Goal: Check status

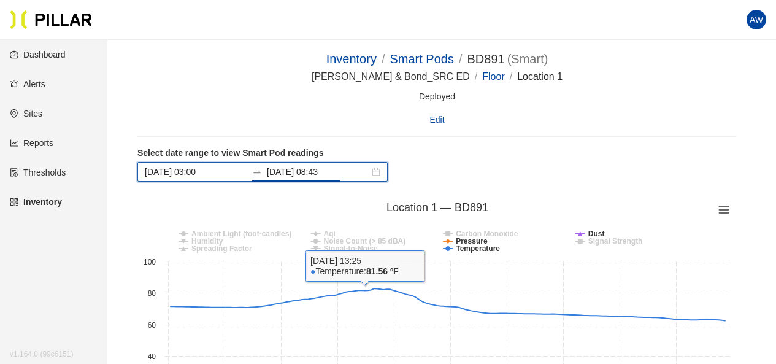
scroll to position [99, 0]
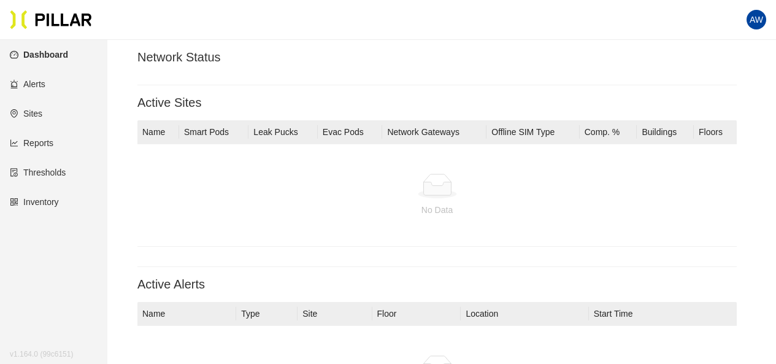
click at [54, 197] on link "Inventory" at bounding box center [34, 202] width 49 height 10
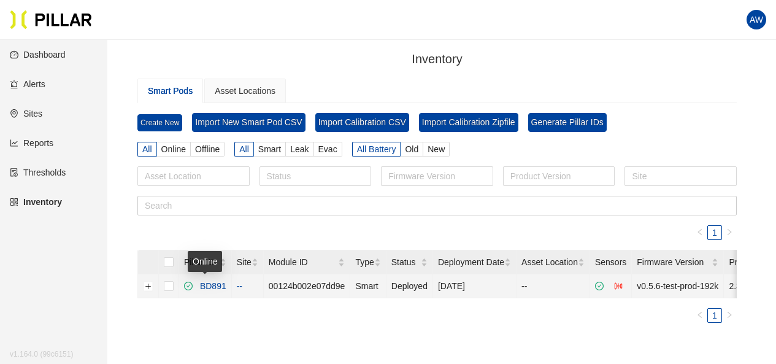
click at [212, 287] on link "BD891" at bounding box center [210, 286] width 31 height 10
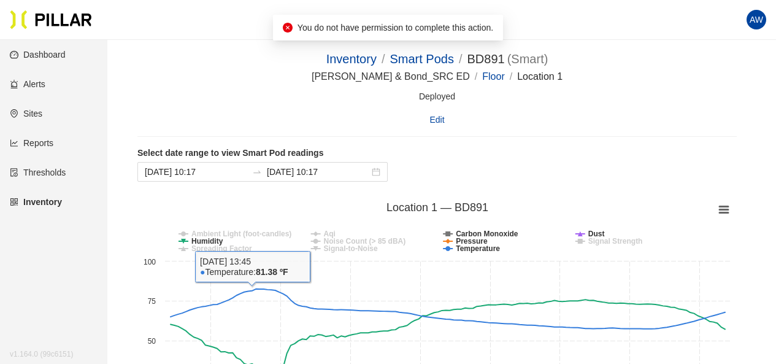
click at [362, 194] on div "Select date range to view Smart Pod readings [DATE] 10:17 [DATE] 10:17 Created …" at bounding box center [436, 322] width 599 height 350
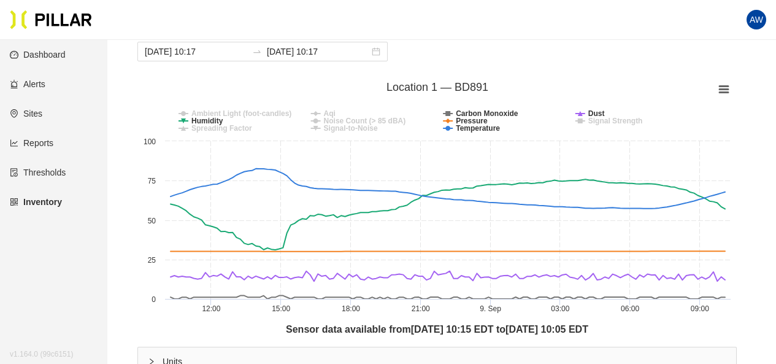
scroll to position [123, 0]
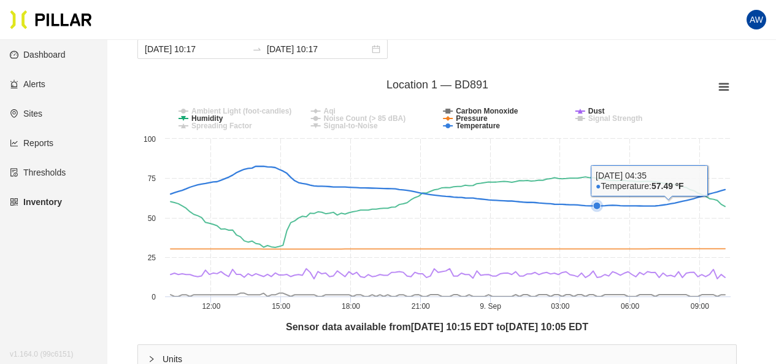
drag, startPoint x: 771, startPoint y: 191, endPoint x: 335, endPoint y: 61, distance: 454.4
click at [335, 61] on main "Inventory / Smart Pods / BD891 ( Smart ) / [PERSON_NAME] & Bond_SRC ED / Floor …" at bounding box center [388, 344] width 776 height 855
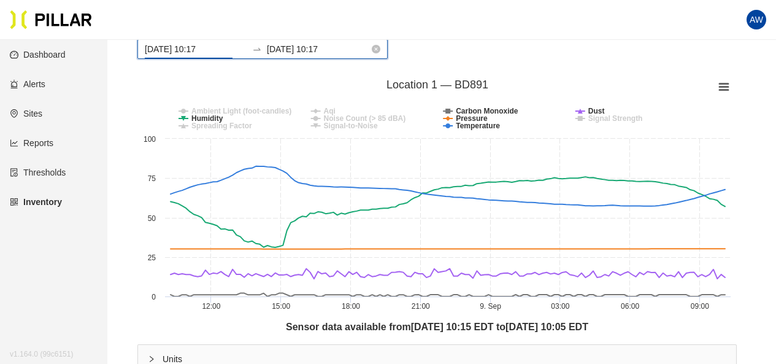
click at [204, 45] on input "[DATE] 10:17" at bounding box center [196, 48] width 102 height 13
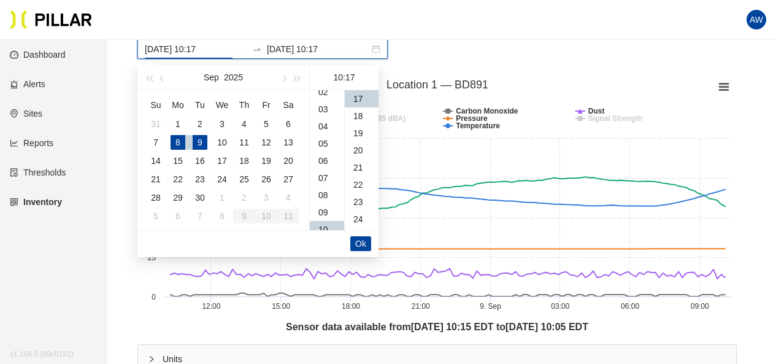
scroll to position [0, 0]
click at [318, 142] on div "03" at bounding box center [327, 150] width 34 height 17
type input "[DATE] 03:17"
click at [359, 234] on li "Ok" at bounding box center [360, 243] width 21 height 21
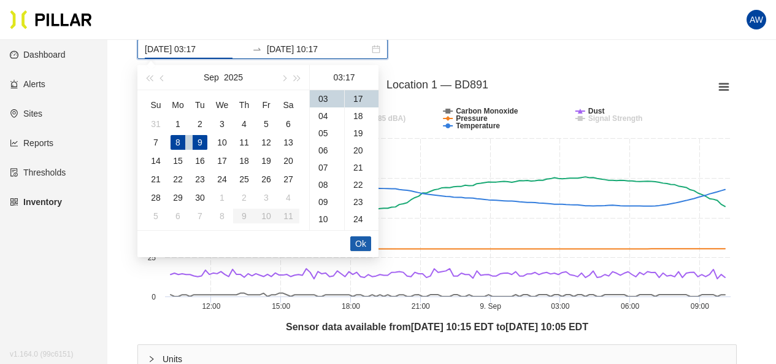
click at [359, 238] on span "Ok" at bounding box center [360, 243] width 11 height 13
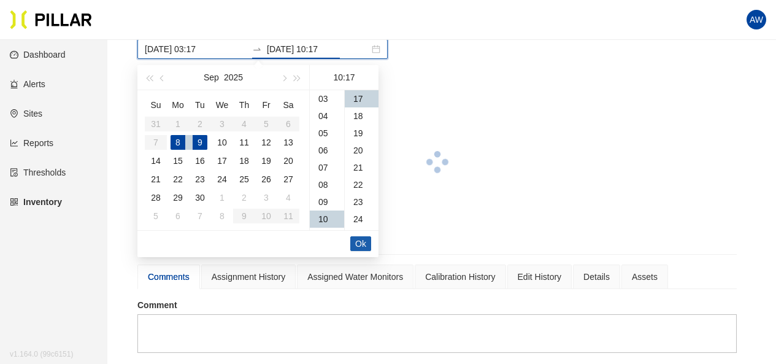
scroll to position [172, 0]
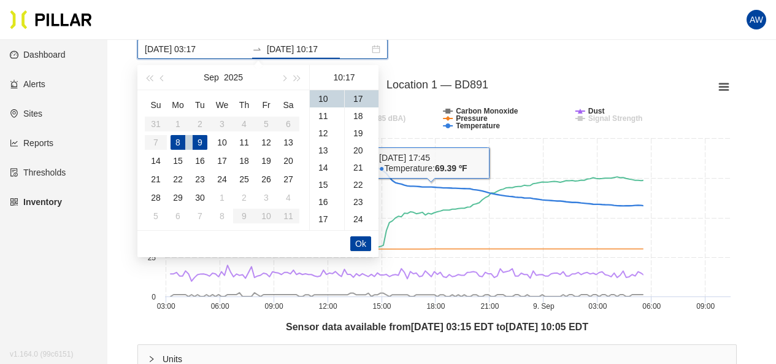
click at [478, 83] on tspan "Location 1 — BD891" at bounding box center [437, 84] width 102 height 12
